Goal: Task Accomplishment & Management: Use online tool/utility

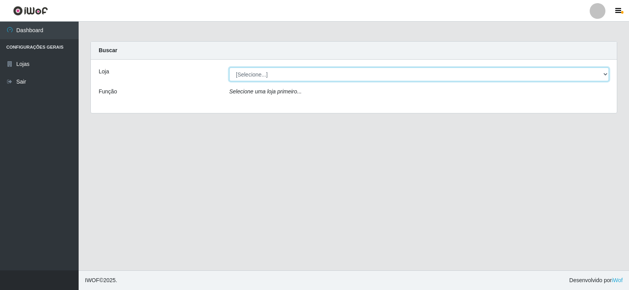
click at [335, 73] on select "[Selecione...] Rede Compras Supermercados - LOJA 2" at bounding box center [419, 75] width 380 height 14
select select "161"
click at [229, 68] on select "[Selecione...] Rede Compras Supermercados - LOJA 2" at bounding box center [419, 75] width 380 height 14
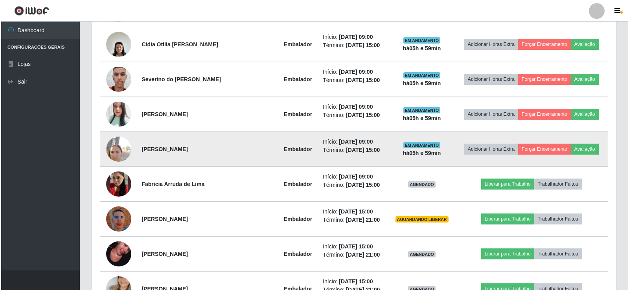
scroll to position [354, 0]
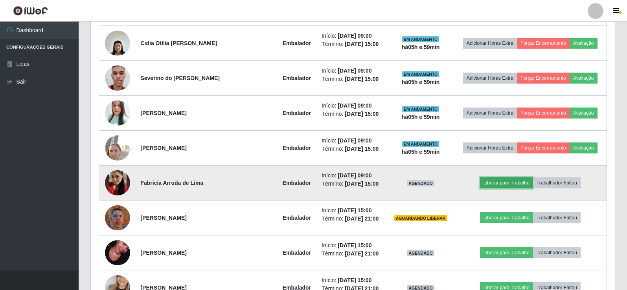
click at [504, 181] on button "Liberar para Trabalho" at bounding box center [506, 183] width 53 height 11
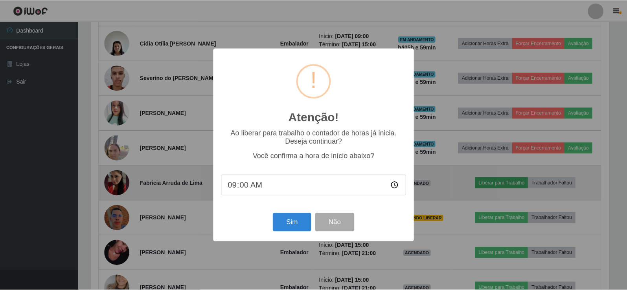
scroll to position [163, 520]
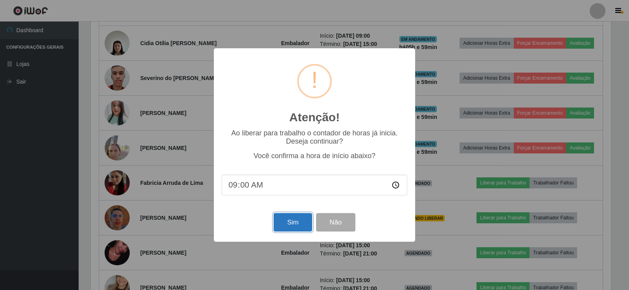
click at [300, 224] on button "Sim" at bounding box center [292, 222] width 38 height 18
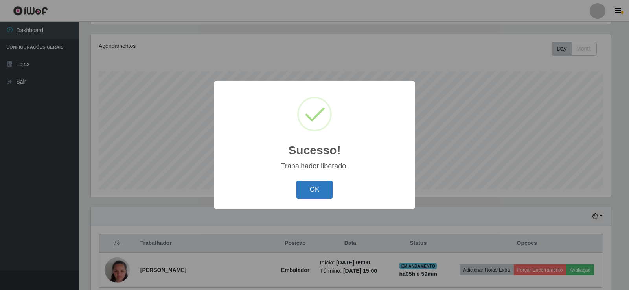
click at [319, 188] on button "OK" at bounding box center [314, 190] width 37 height 18
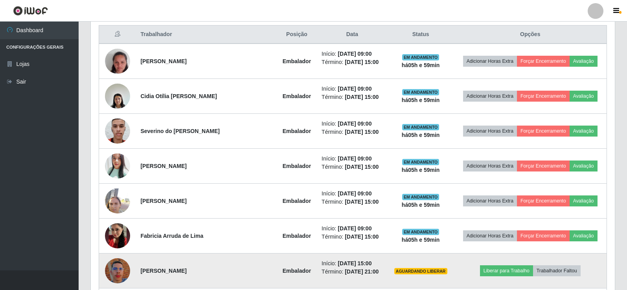
scroll to position [315, 0]
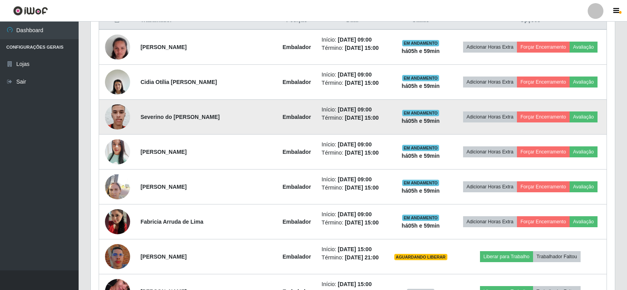
click at [116, 115] on img at bounding box center [117, 116] width 25 height 33
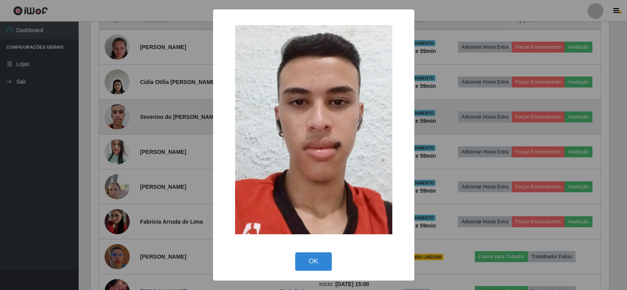
scroll to position [163, 520]
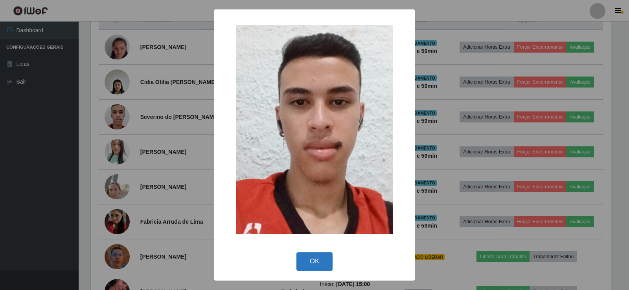
click at [315, 258] on button "OK" at bounding box center [314, 262] width 37 height 18
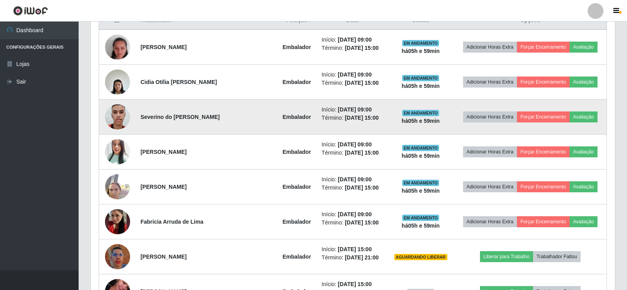
scroll to position [163, 524]
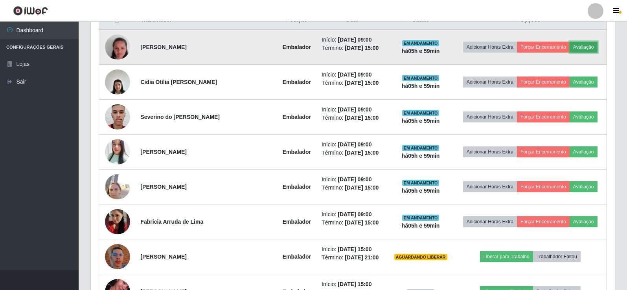
click at [584, 46] on button "Avaliação" at bounding box center [583, 47] width 28 height 11
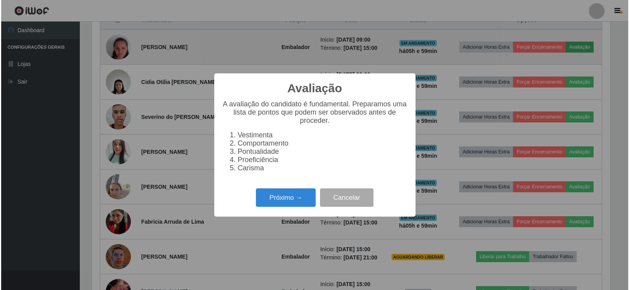
scroll to position [163, 520]
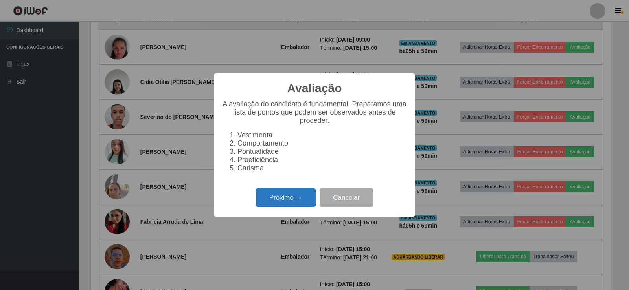
click at [305, 201] on button "Próximo →" at bounding box center [286, 198] width 60 height 18
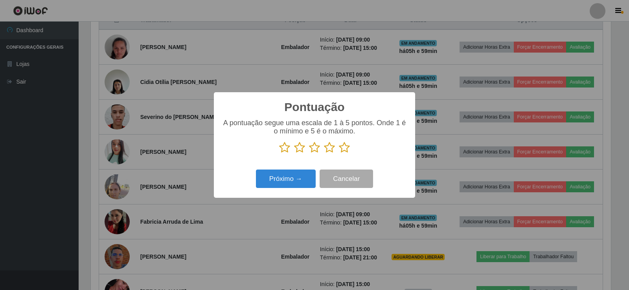
click at [345, 146] on icon at bounding box center [344, 148] width 11 height 12
click at [339, 154] on input "radio" at bounding box center [339, 154] width 0 height 0
click at [292, 175] on button "Próximo →" at bounding box center [286, 179] width 60 height 18
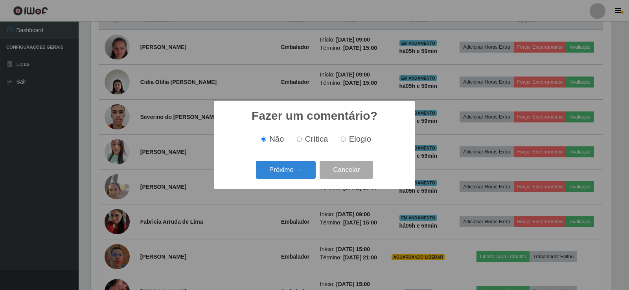
click at [292, 175] on button "Próximo →" at bounding box center [286, 170] width 60 height 18
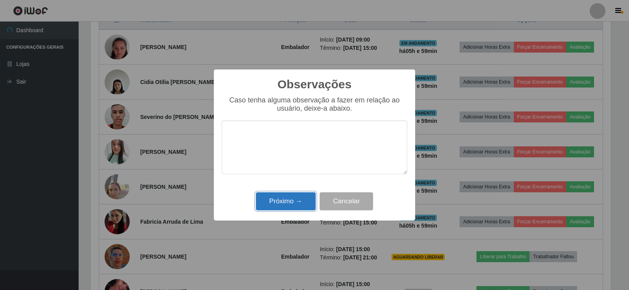
click at [310, 207] on button "Próximo →" at bounding box center [286, 202] width 60 height 18
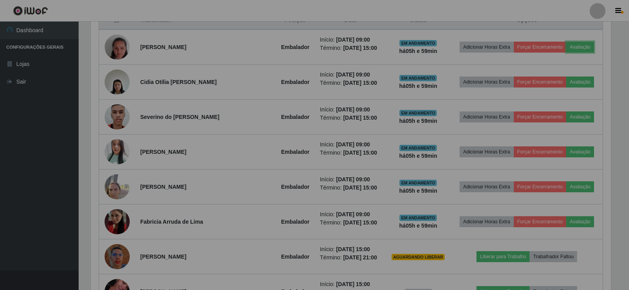
scroll to position [163, 524]
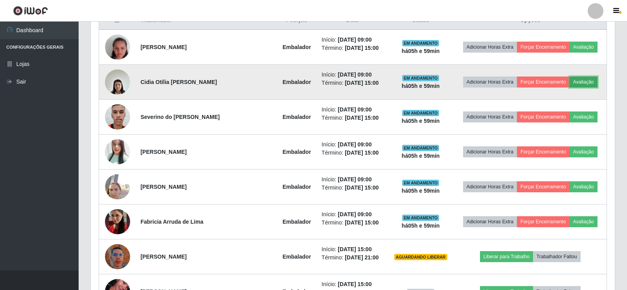
click at [582, 79] on button "Avaliação" at bounding box center [583, 82] width 28 height 11
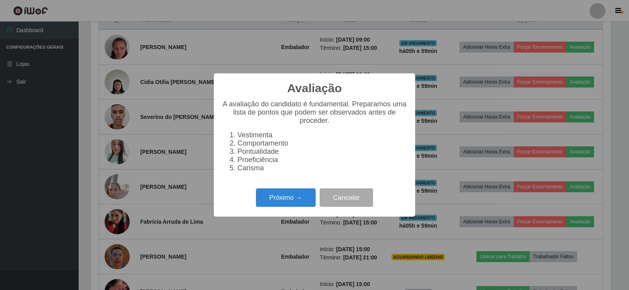
scroll to position [163, 520]
drag, startPoint x: 299, startPoint y: 198, endPoint x: 311, endPoint y: 187, distance: 16.7
click at [308, 190] on div "Avaliação × A avaliação do candidato é fundamental. Preparamos uma lista de pon…" at bounding box center [314, 144] width 201 height 143
click at [298, 197] on button "Próximo →" at bounding box center [286, 198] width 60 height 18
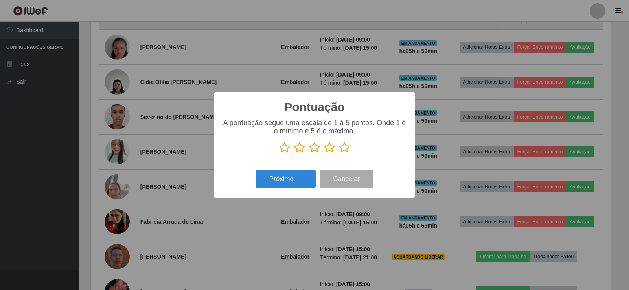
scroll to position [392727, 392371]
click at [345, 147] on icon at bounding box center [344, 148] width 11 height 12
click at [339, 154] on input "radio" at bounding box center [339, 154] width 0 height 0
click at [289, 179] on button "Próximo →" at bounding box center [286, 179] width 60 height 18
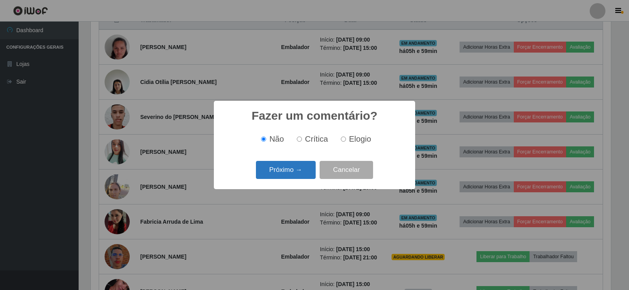
click at [299, 175] on button "Próximo →" at bounding box center [286, 170] width 60 height 18
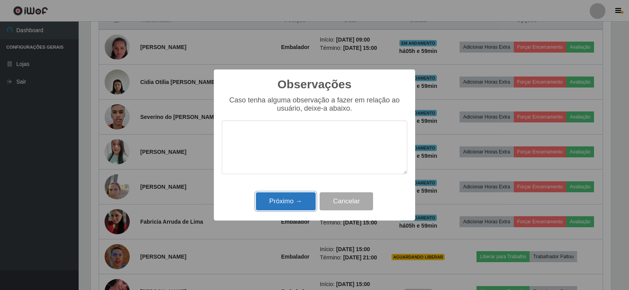
click at [282, 203] on button "Próximo →" at bounding box center [286, 202] width 60 height 18
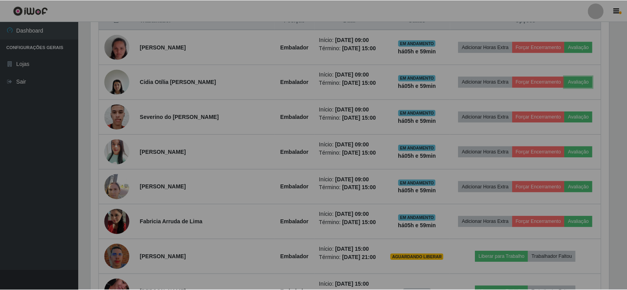
scroll to position [0, 0]
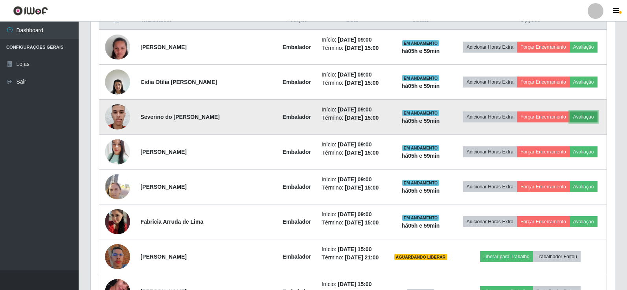
click at [575, 116] on button "Avaliação" at bounding box center [583, 117] width 28 height 11
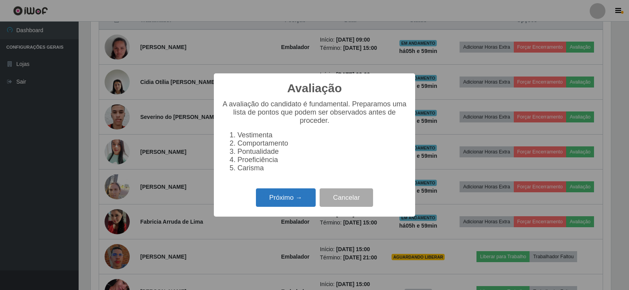
click at [292, 199] on button "Próximo →" at bounding box center [286, 198] width 60 height 18
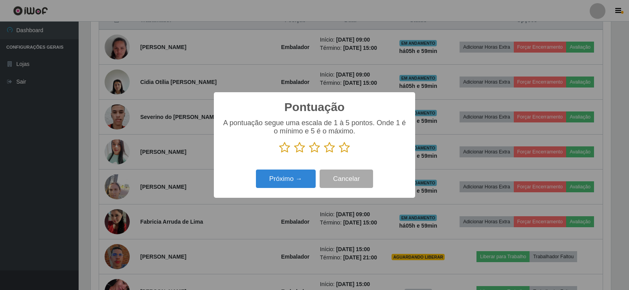
click at [344, 151] on icon at bounding box center [344, 148] width 11 height 12
click at [339, 154] on input "radio" at bounding box center [339, 154] width 0 height 0
click at [281, 182] on button "Próximo →" at bounding box center [286, 179] width 60 height 18
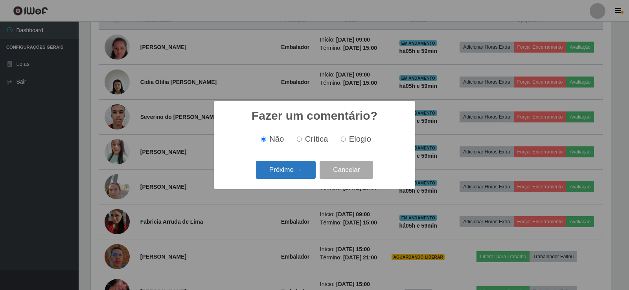
click at [293, 168] on button "Próximo →" at bounding box center [286, 170] width 60 height 18
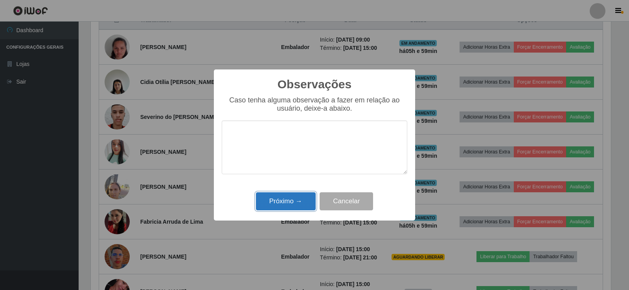
click at [306, 202] on button "Próximo →" at bounding box center [286, 202] width 60 height 18
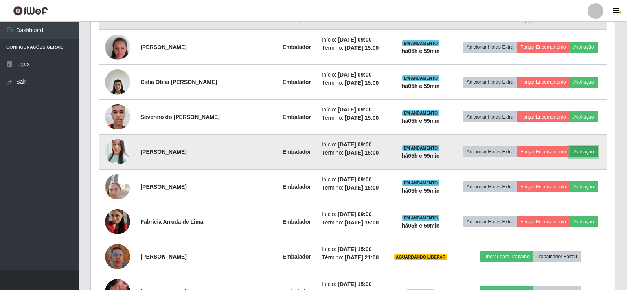
click at [586, 154] on button "Avaliação" at bounding box center [583, 152] width 28 height 11
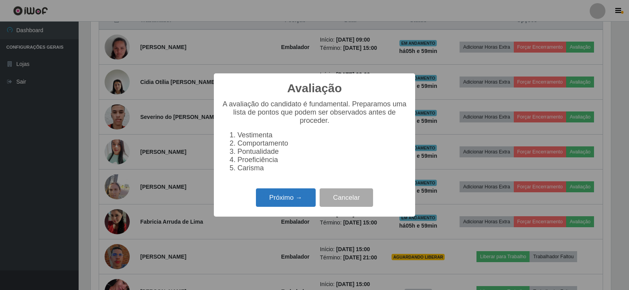
click at [302, 204] on button "Próximo →" at bounding box center [286, 198] width 60 height 18
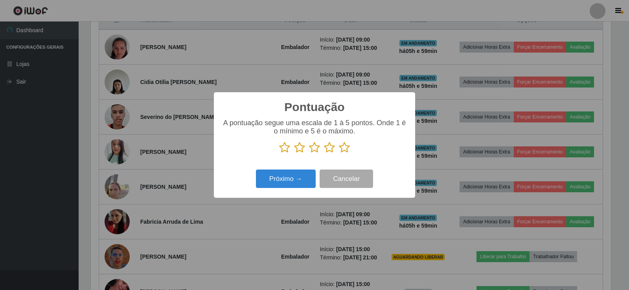
click at [350, 149] on p at bounding box center [314, 148] width 185 height 12
click at [346, 149] on icon at bounding box center [344, 148] width 11 height 12
click at [339, 154] on input "radio" at bounding box center [339, 154] width 0 height 0
click at [285, 181] on button "Próximo →" at bounding box center [286, 179] width 60 height 18
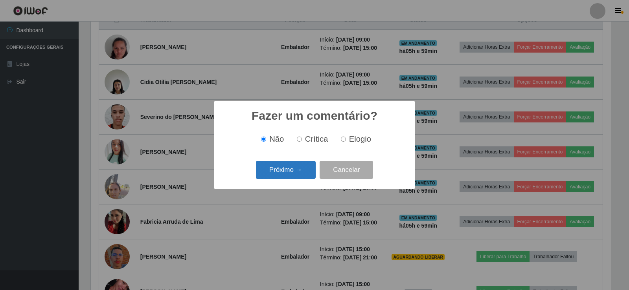
click at [302, 170] on button "Próximo →" at bounding box center [286, 170] width 60 height 18
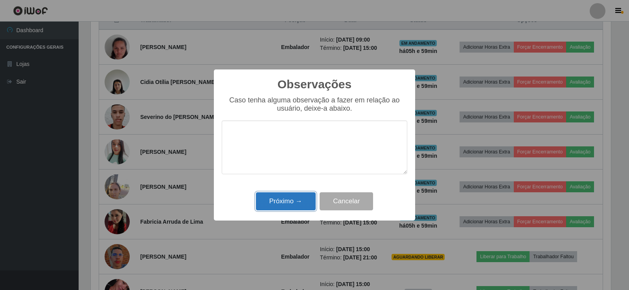
click at [293, 206] on button "Próximo →" at bounding box center [286, 202] width 60 height 18
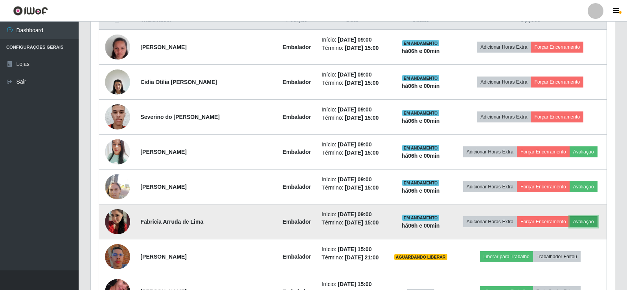
click at [588, 224] on button "Avaliação" at bounding box center [583, 221] width 28 height 11
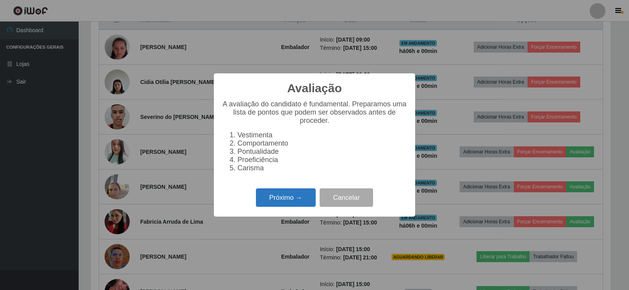
click at [296, 200] on button "Próximo →" at bounding box center [286, 198] width 60 height 18
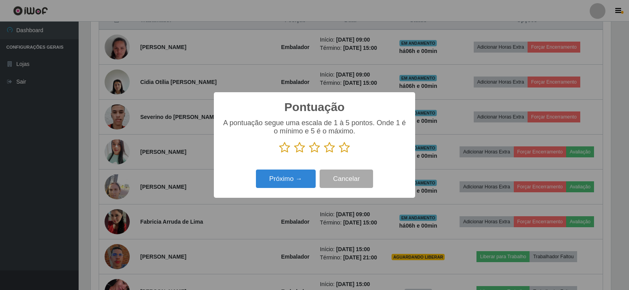
click at [342, 147] on icon at bounding box center [344, 148] width 11 height 12
click at [339, 154] on input "radio" at bounding box center [339, 154] width 0 height 0
click at [301, 176] on button "Próximo →" at bounding box center [286, 179] width 60 height 18
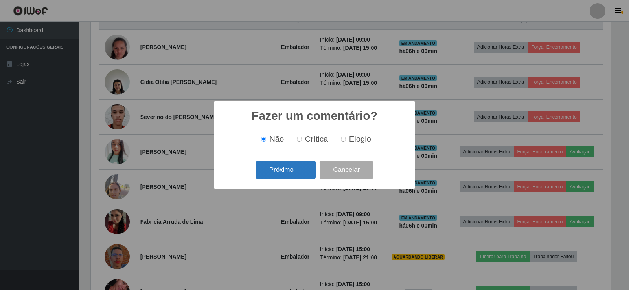
click at [301, 168] on button "Próximo →" at bounding box center [286, 170] width 60 height 18
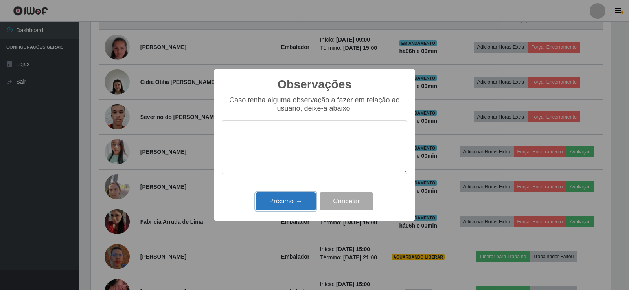
click at [295, 203] on button "Próximo →" at bounding box center [286, 202] width 60 height 18
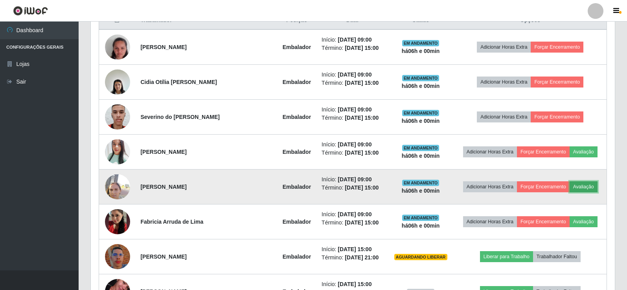
click at [576, 184] on button "Avaliação" at bounding box center [583, 187] width 28 height 11
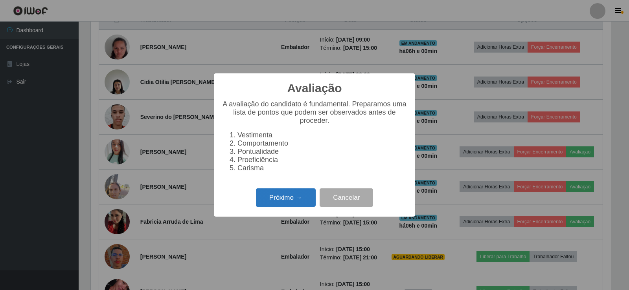
click at [288, 204] on button "Próximo →" at bounding box center [286, 198] width 60 height 18
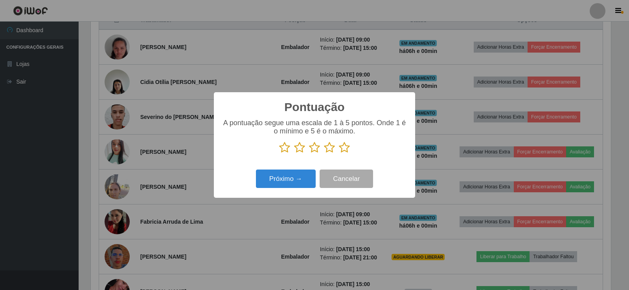
click at [343, 150] on icon at bounding box center [344, 148] width 11 height 12
click at [339, 154] on input "radio" at bounding box center [339, 154] width 0 height 0
click at [290, 184] on button "Próximo →" at bounding box center [286, 179] width 60 height 18
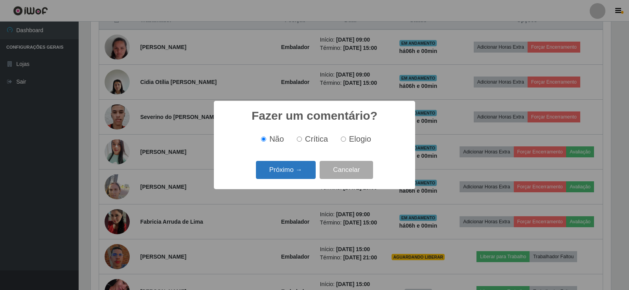
click at [296, 168] on button "Próximo →" at bounding box center [286, 170] width 60 height 18
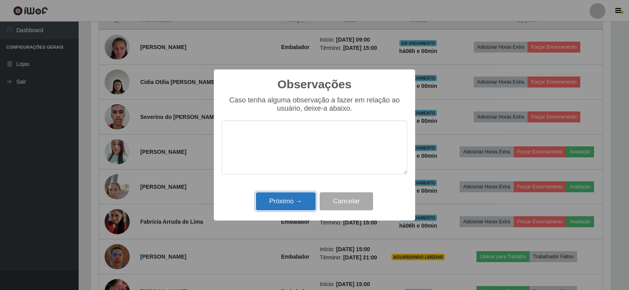
click at [295, 203] on button "Próximo →" at bounding box center [286, 202] width 60 height 18
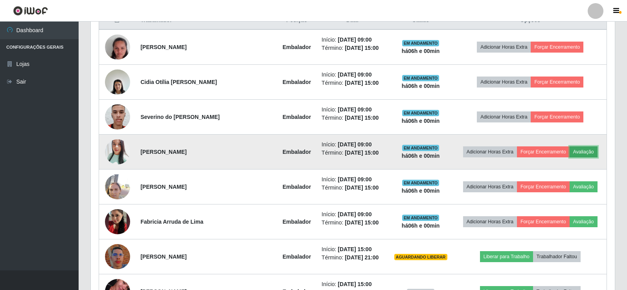
click at [583, 149] on button "Avaliação" at bounding box center [583, 152] width 28 height 11
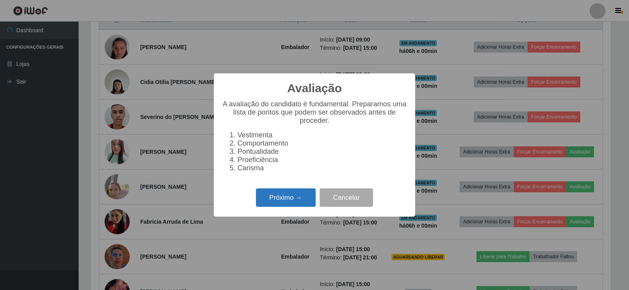
click at [288, 201] on button "Próximo →" at bounding box center [286, 198] width 60 height 18
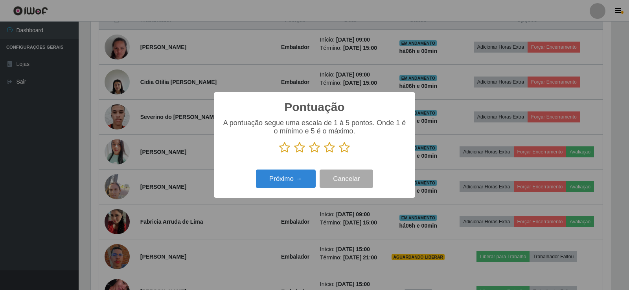
click at [347, 146] on icon at bounding box center [344, 148] width 11 height 12
click at [339, 154] on input "radio" at bounding box center [339, 154] width 0 height 0
click at [294, 178] on button "Próximo →" at bounding box center [286, 179] width 60 height 18
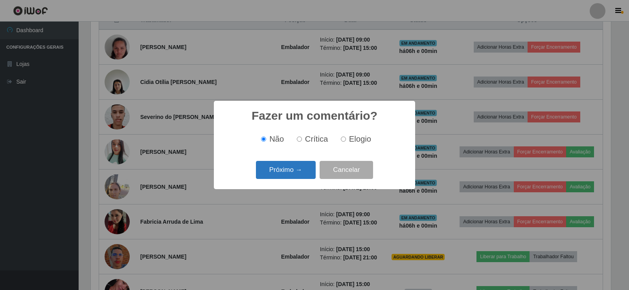
click at [295, 173] on button "Próximo →" at bounding box center [286, 170] width 60 height 18
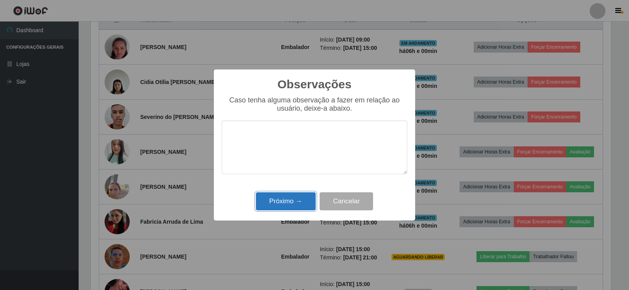
click at [284, 201] on button "Próximo →" at bounding box center [286, 202] width 60 height 18
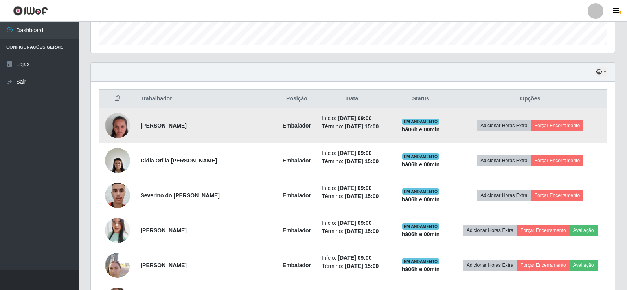
click at [559, 119] on td "Adicionar Horas Extra Forçar Encerramento" at bounding box center [530, 125] width 153 height 35
click at [547, 121] on button "Forçar Encerramento" at bounding box center [556, 125] width 53 height 11
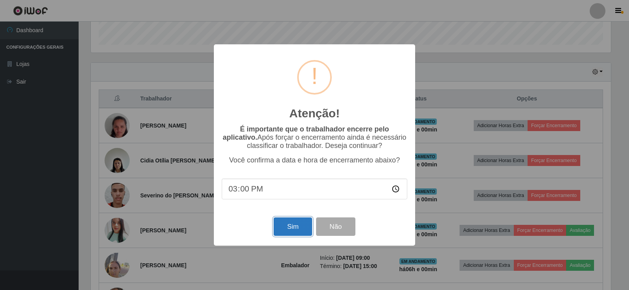
click at [286, 227] on button "Sim" at bounding box center [292, 227] width 38 height 18
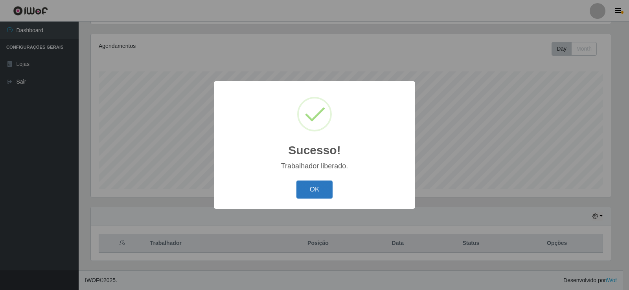
drag, startPoint x: 307, startPoint y: 191, endPoint x: 321, endPoint y: 191, distance: 13.8
click at [321, 191] on button "OK" at bounding box center [314, 190] width 37 height 18
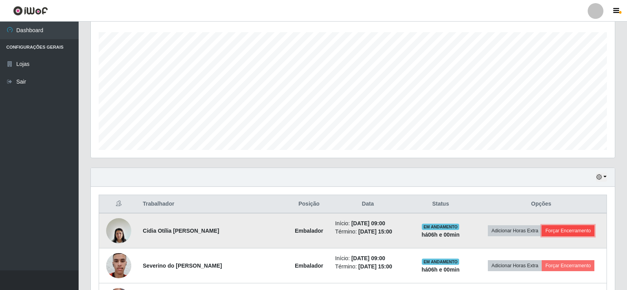
click at [569, 226] on button "Forçar Encerramento" at bounding box center [567, 231] width 53 height 11
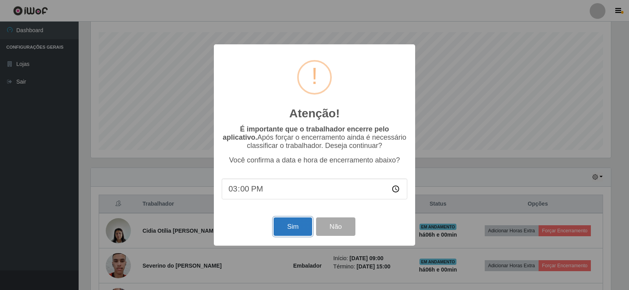
click at [284, 227] on button "Sim" at bounding box center [292, 227] width 38 height 18
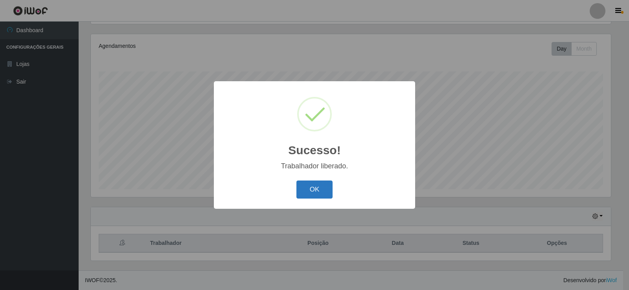
click at [317, 187] on button "OK" at bounding box center [314, 190] width 37 height 18
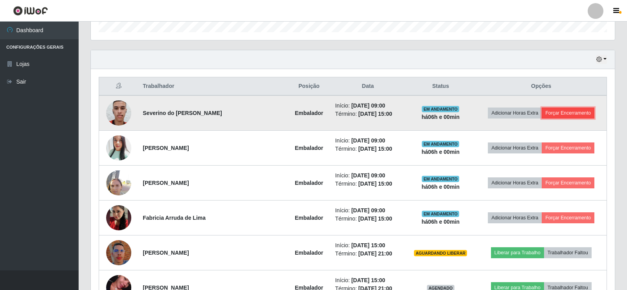
click at [574, 111] on button "Forçar Encerramento" at bounding box center [567, 113] width 53 height 11
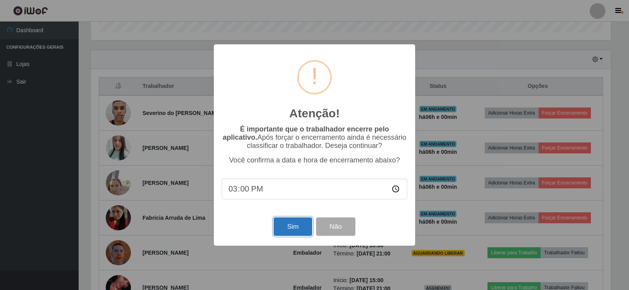
click at [297, 228] on button "Sim" at bounding box center [292, 227] width 38 height 18
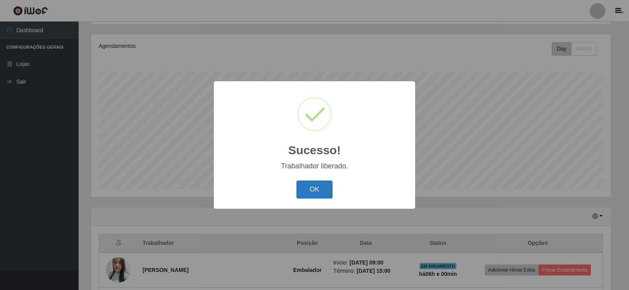
click at [317, 193] on button "OK" at bounding box center [314, 190] width 37 height 18
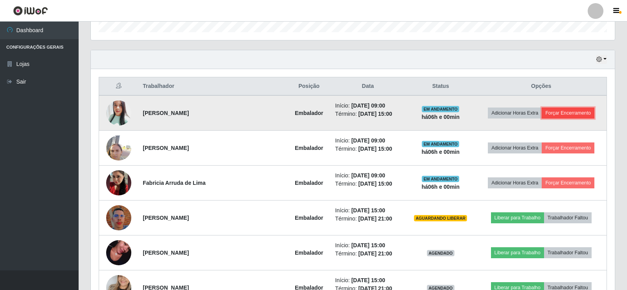
click at [560, 109] on button "Forçar Encerramento" at bounding box center [567, 113] width 53 height 11
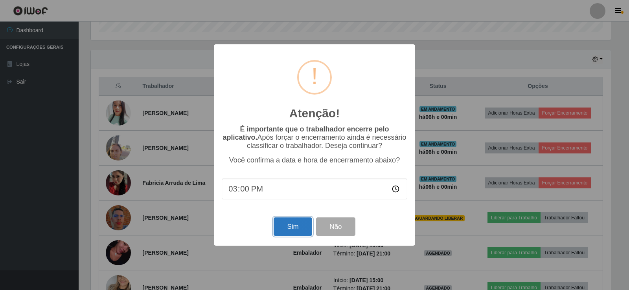
click at [295, 225] on button "Sim" at bounding box center [292, 227] width 38 height 18
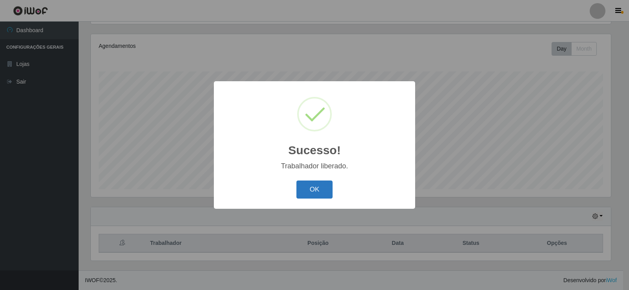
click at [321, 187] on button "OK" at bounding box center [314, 190] width 37 height 18
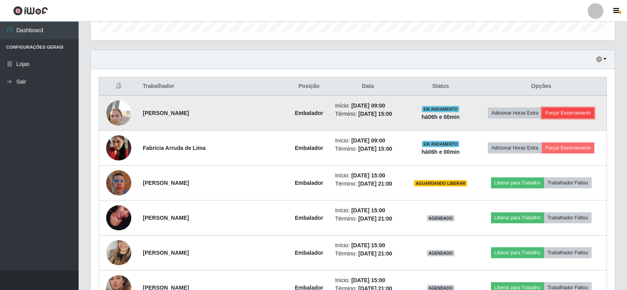
click at [566, 115] on button "Forçar Encerramento" at bounding box center [567, 113] width 53 height 11
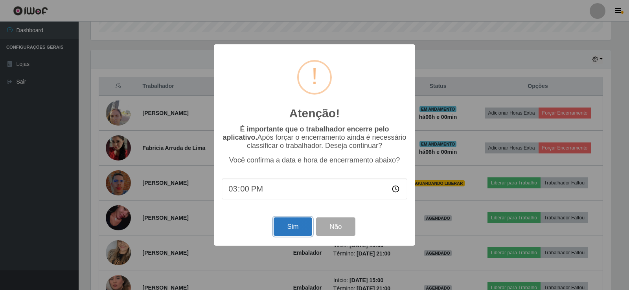
click at [295, 227] on button "Sim" at bounding box center [292, 227] width 38 height 18
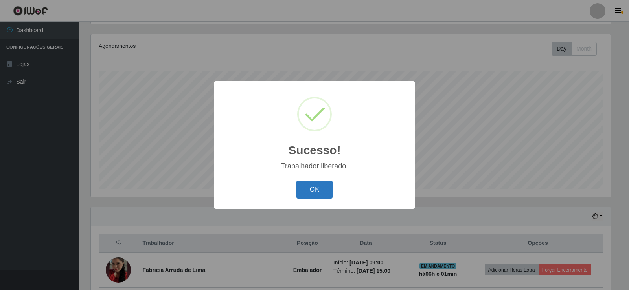
click at [308, 195] on button "OK" at bounding box center [314, 190] width 37 height 18
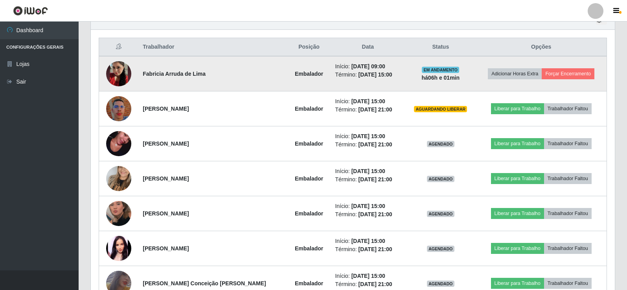
click at [580, 67] on td "Adicionar Horas Extra Forçar Encerramento" at bounding box center [540, 73] width 131 height 35
click at [572, 72] on button "Forçar Encerramento" at bounding box center [567, 73] width 53 height 11
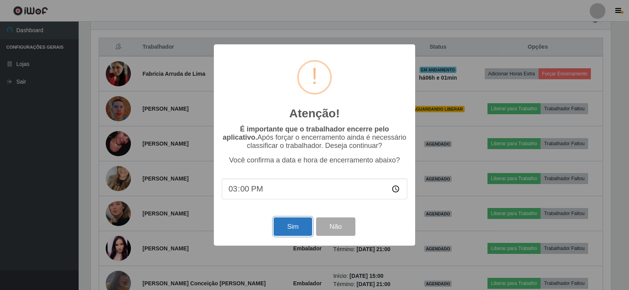
click at [291, 226] on button "Sim" at bounding box center [292, 227] width 38 height 18
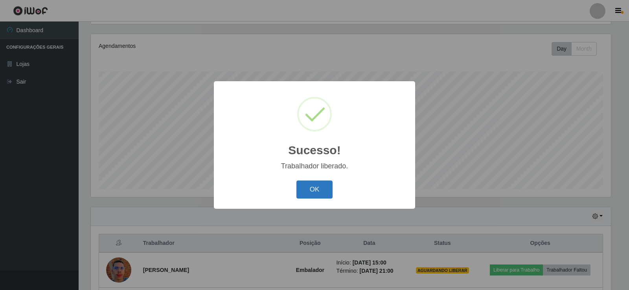
click at [310, 193] on button "OK" at bounding box center [314, 190] width 37 height 18
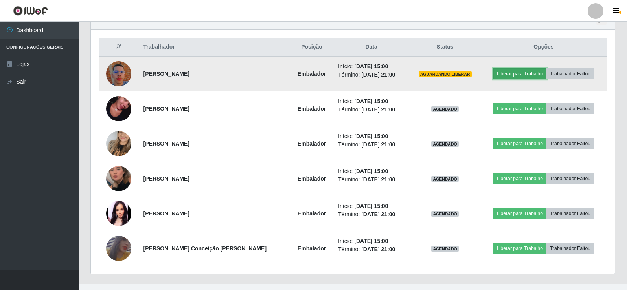
click at [522, 70] on button "Liberar para Trabalho" at bounding box center [519, 73] width 53 height 11
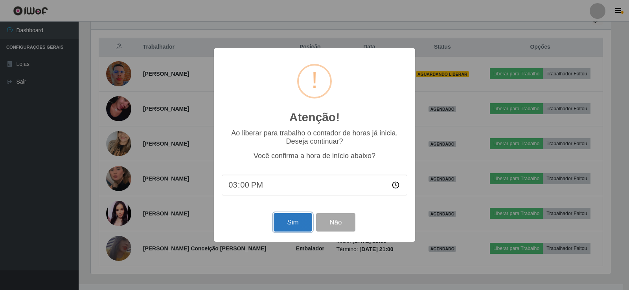
click at [291, 227] on button "Sim" at bounding box center [292, 222] width 38 height 18
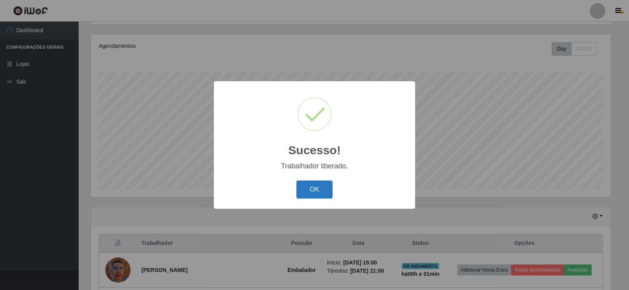
click at [304, 184] on button "OK" at bounding box center [314, 190] width 37 height 18
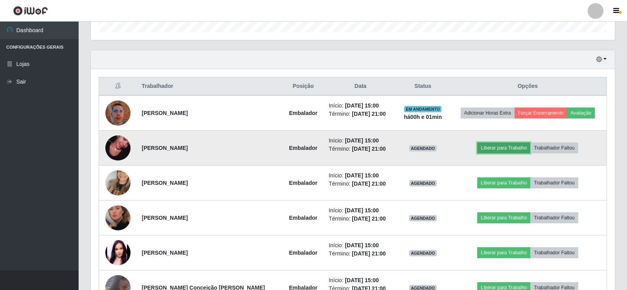
click at [501, 147] on button "Liberar para Trabalho" at bounding box center [503, 148] width 53 height 11
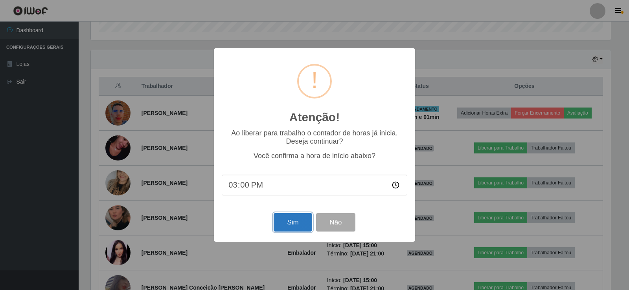
click at [286, 228] on button "Sim" at bounding box center [292, 222] width 38 height 18
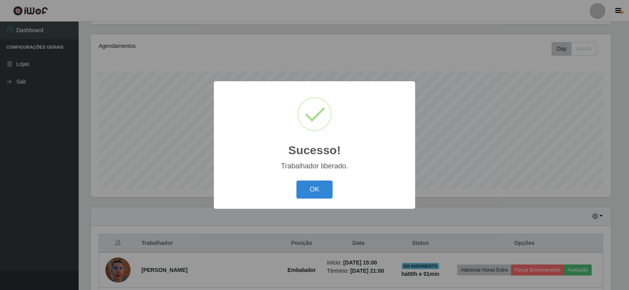
click at [309, 176] on div "Sucesso! × Trabalhador liberado. OK Cancel" at bounding box center [314, 144] width 201 height 127
click at [300, 192] on button "OK" at bounding box center [314, 190] width 37 height 18
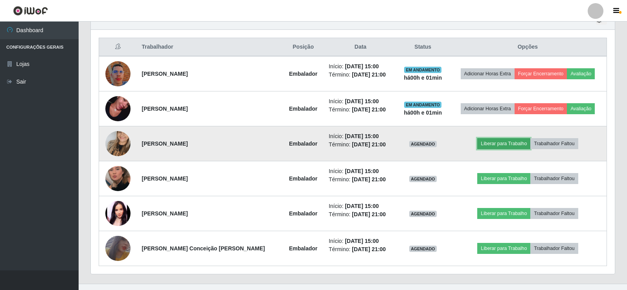
click at [514, 145] on button "Liberar para Trabalho" at bounding box center [503, 143] width 53 height 11
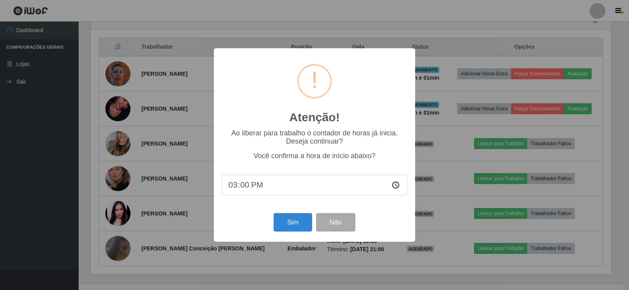
click at [297, 236] on div "Atenção! × Ao liberar para trabalho o contador de horas já inicia. Deseja conti…" at bounding box center [314, 144] width 201 height 193
click at [286, 224] on button "Sim" at bounding box center [292, 222] width 38 height 18
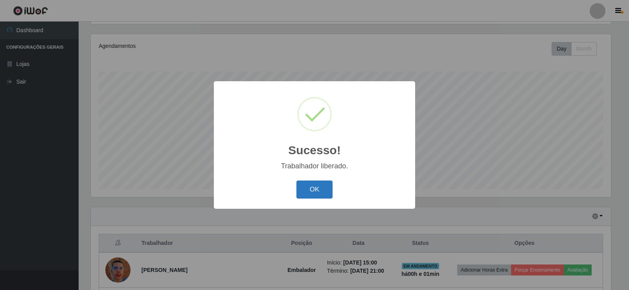
click at [322, 187] on button "OK" at bounding box center [314, 190] width 37 height 18
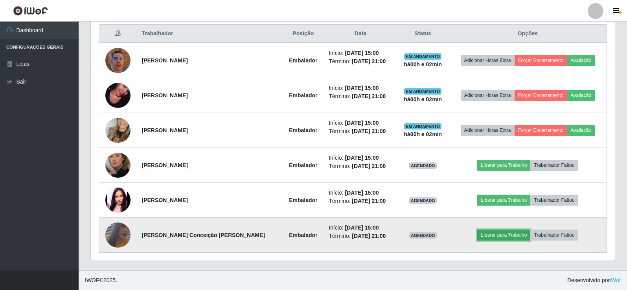
click at [521, 237] on button "Liberar para Trabalho" at bounding box center [503, 235] width 53 height 11
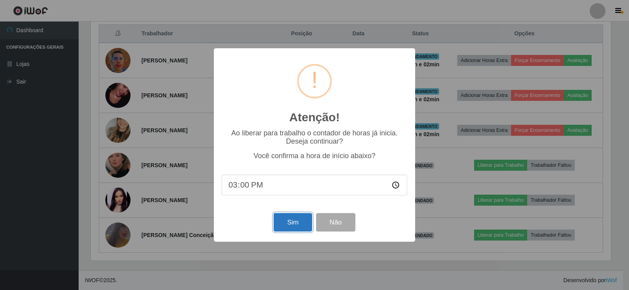
click at [308, 227] on button "Sim" at bounding box center [292, 222] width 38 height 18
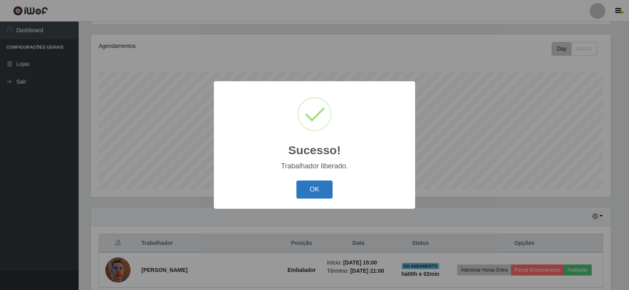
click at [305, 190] on button "OK" at bounding box center [314, 190] width 37 height 18
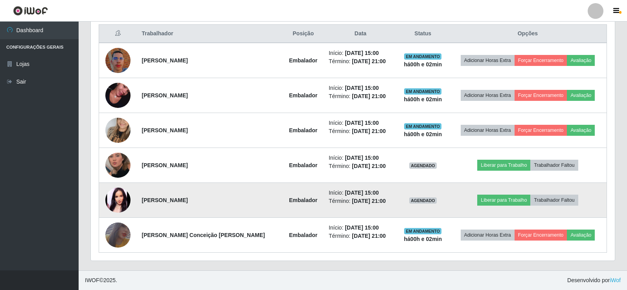
click at [121, 202] on img at bounding box center [117, 200] width 25 height 25
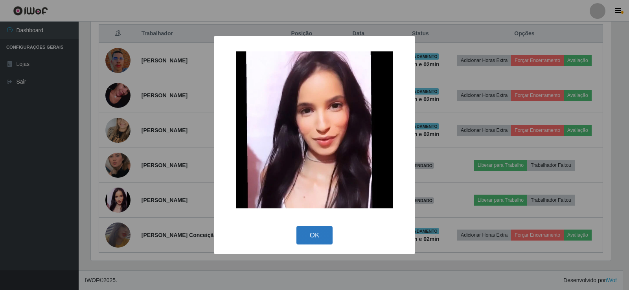
click at [310, 236] on button "OK" at bounding box center [314, 235] width 37 height 18
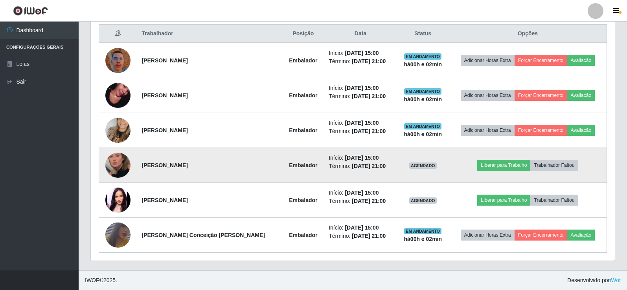
click at [112, 165] on img at bounding box center [117, 165] width 25 height 45
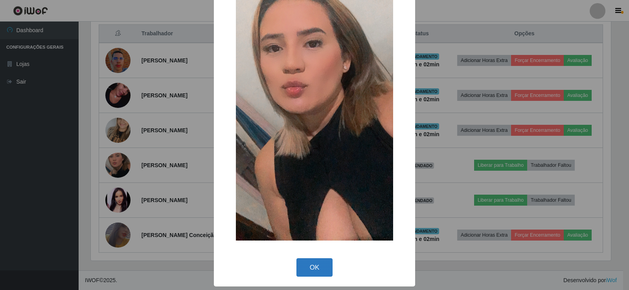
click at [308, 267] on button "OK" at bounding box center [314, 268] width 37 height 18
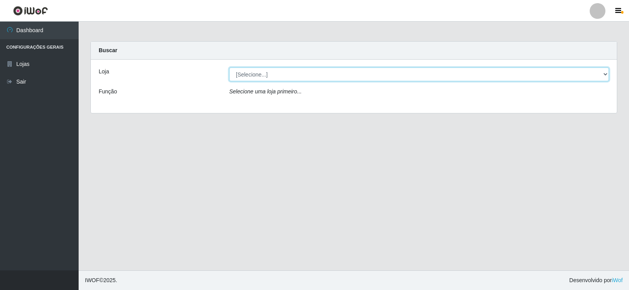
click at [313, 72] on select "[Selecione...] Rede Compras Supermercados - LOJA 2" at bounding box center [419, 75] width 380 height 14
select select "161"
click at [229, 68] on select "[Selecione...] Rede Compras Supermercados - LOJA 2" at bounding box center [419, 75] width 380 height 14
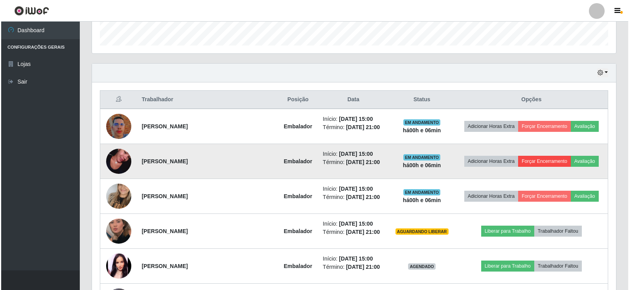
scroll to position [301, 0]
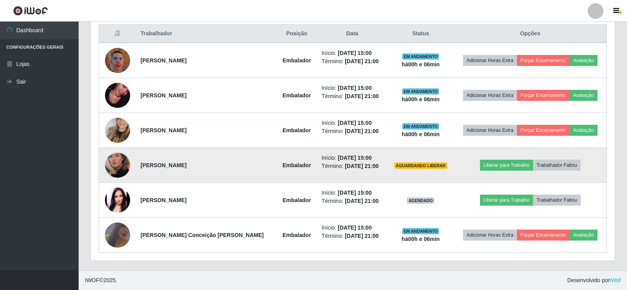
click at [500, 158] on td "Liberar para Trabalho Trabalhador Faltou" at bounding box center [530, 165] width 153 height 35
click at [500, 162] on button "Liberar para Trabalho" at bounding box center [506, 165] width 53 height 11
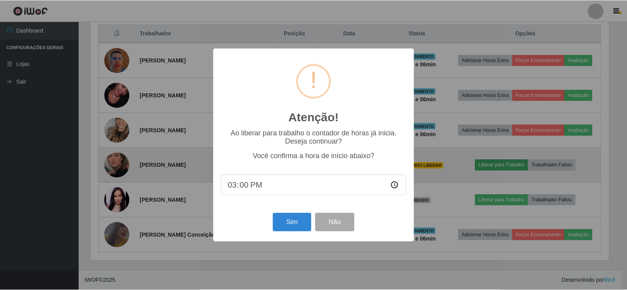
scroll to position [163, 520]
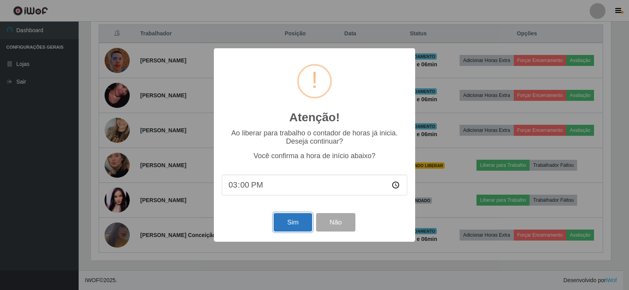
click at [300, 224] on button "Sim" at bounding box center [292, 222] width 38 height 18
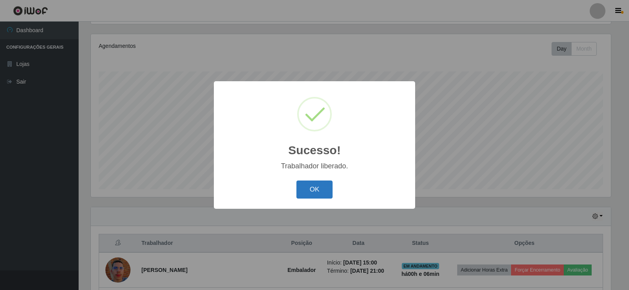
click at [312, 188] on button "OK" at bounding box center [314, 190] width 37 height 18
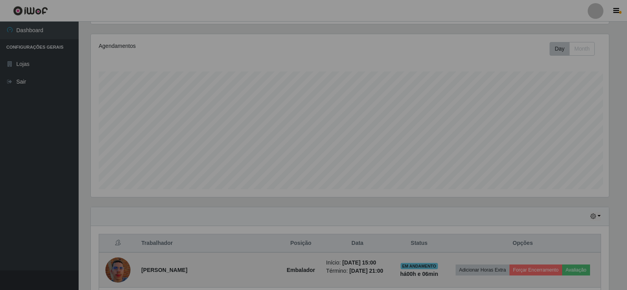
scroll to position [163, 524]
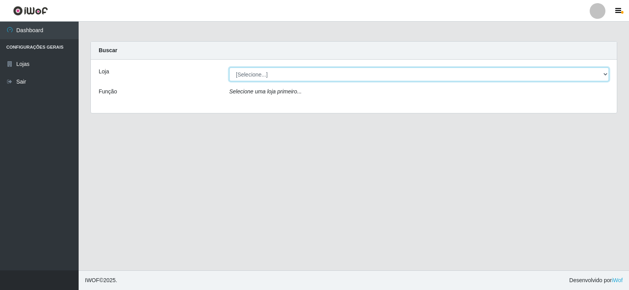
click at [307, 71] on select "[Selecione...] Rede Compras Supermercados - LOJA 2" at bounding box center [419, 75] width 380 height 14
select select "161"
click at [229, 68] on select "[Selecione...] Rede Compras Supermercados - LOJA 2" at bounding box center [419, 75] width 380 height 14
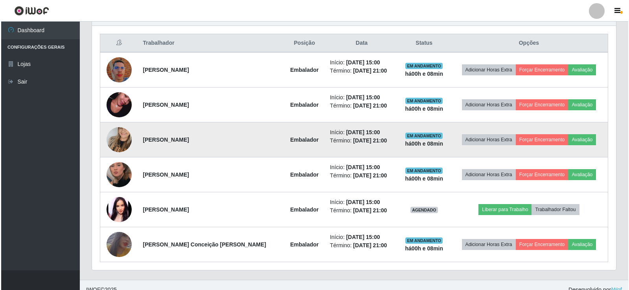
scroll to position [301, 0]
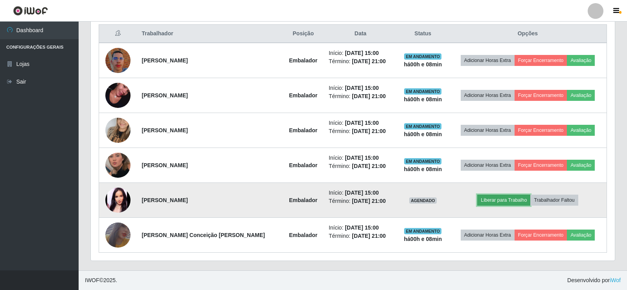
click at [500, 195] on button "Liberar para Trabalho" at bounding box center [503, 200] width 53 height 11
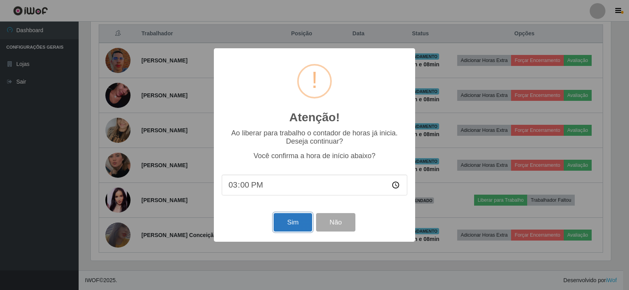
click at [296, 220] on button "Sim" at bounding box center [292, 222] width 38 height 18
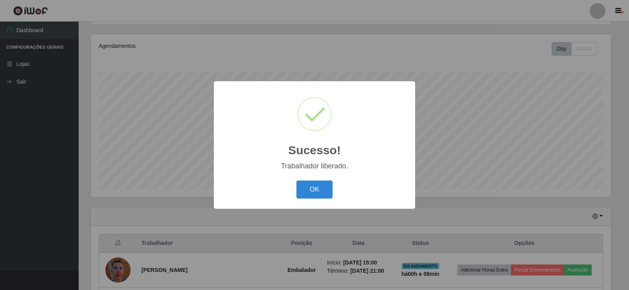
click at [310, 200] on div "OK Cancel" at bounding box center [314, 189] width 185 height 22
click at [320, 193] on button "OK" at bounding box center [314, 190] width 37 height 18
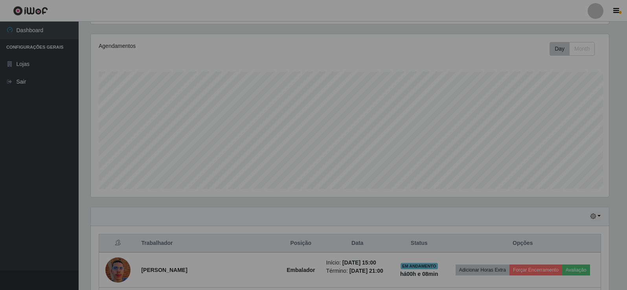
scroll to position [163, 524]
